Goal: Use online tool/utility: Use online tool/utility

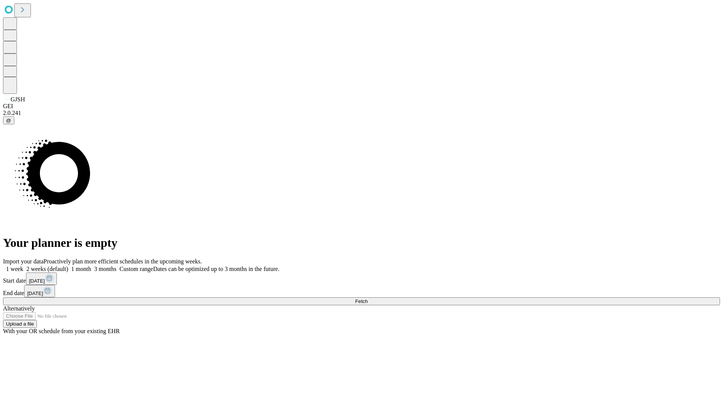
click at [368, 298] on span "Fetch" at bounding box center [361, 301] width 12 height 6
